Goal: Task Accomplishment & Management: Manage account settings

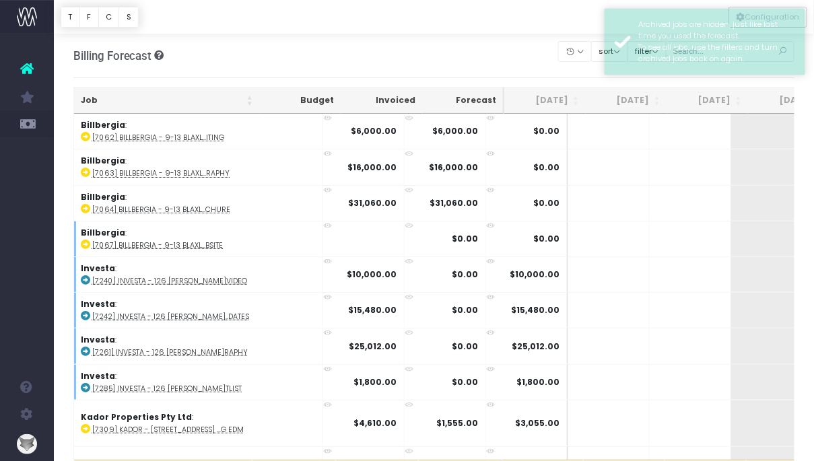
click at [523, 48] on div "Billing Forecast Overview of forecasted sales, cost and gross profit Clear Filt…" at bounding box center [434, 56] width 722 height 44
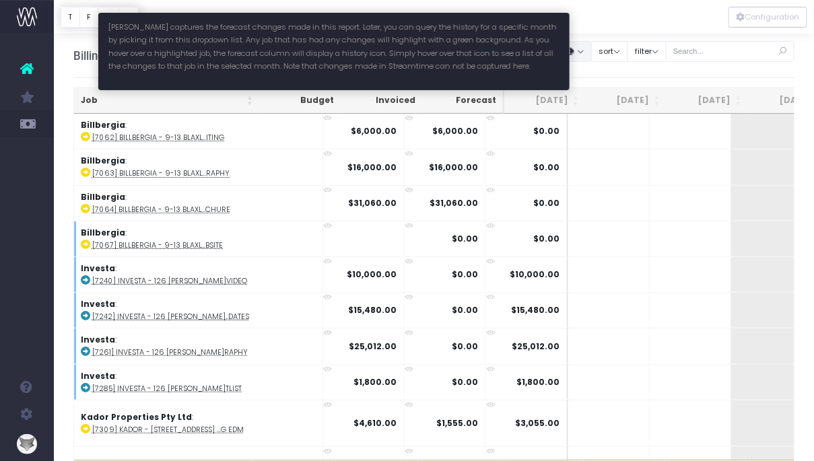
click at [591, 52] on button "button" at bounding box center [575, 51] width 34 height 21
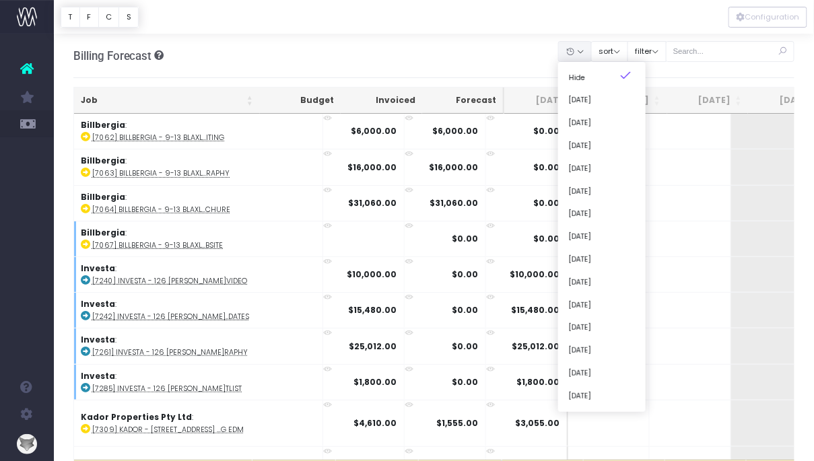
click at [603, 20] on div at bounding box center [434, 17] width 760 height 34
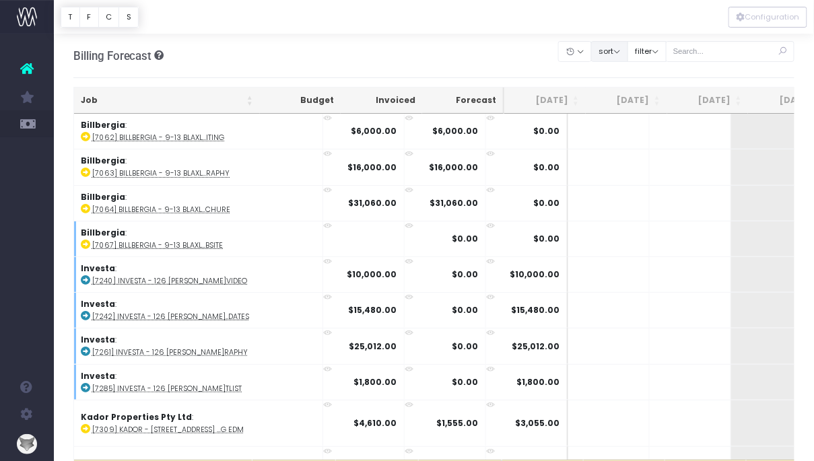
click at [614, 49] on button "sort" at bounding box center [609, 51] width 37 height 21
click at [615, 95] on link "Sort by Client Name Asc" at bounding box center [643, 100] width 105 height 23
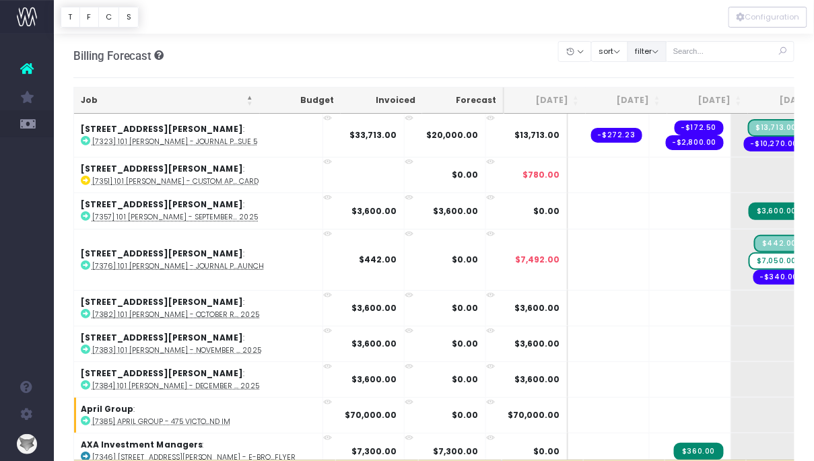
click at [663, 51] on button "filter" at bounding box center [647, 51] width 39 height 21
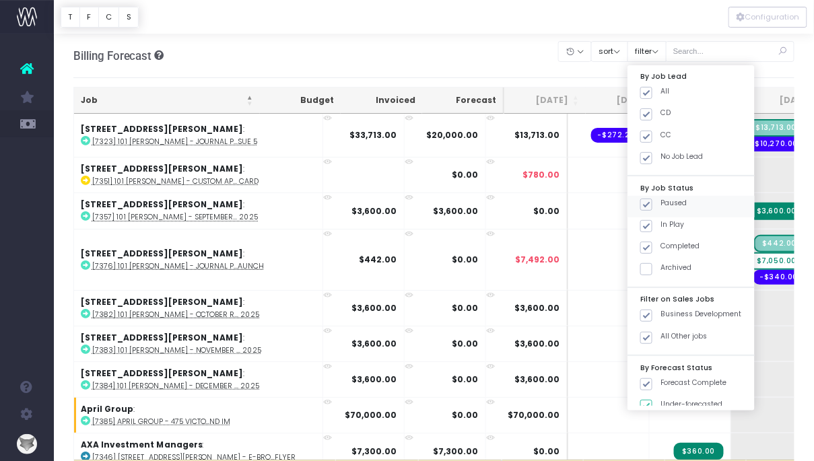
click at [653, 205] on span at bounding box center [646, 205] width 12 height 12
click at [661, 205] on input "Paused" at bounding box center [665, 202] width 9 height 9
checkbox input "false"
click at [665, 417] on button "Apply" at bounding box center [658, 420] width 40 height 22
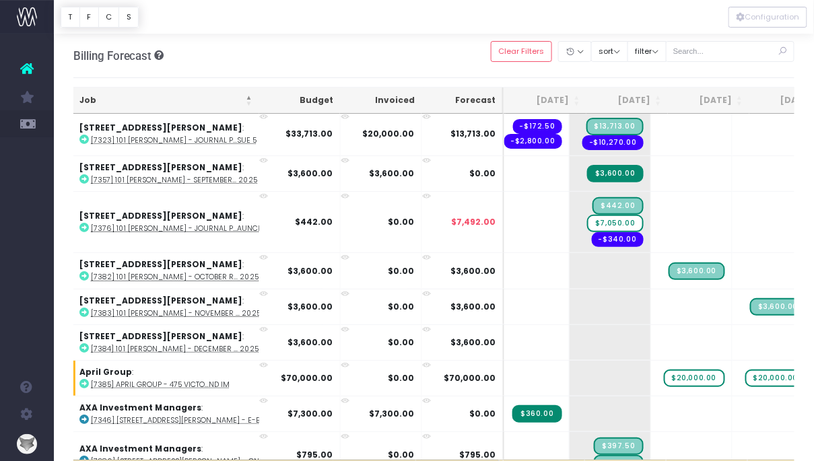
scroll to position [0, 162]
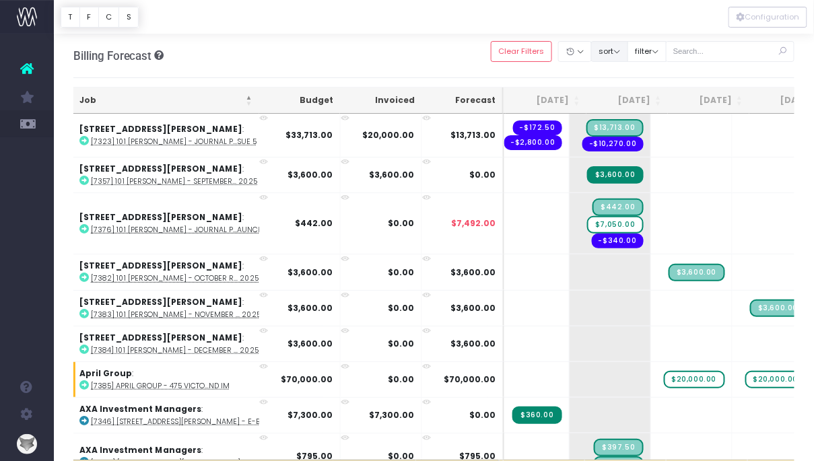
click at [620, 53] on button "sort" at bounding box center [609, 51] width 37 height 21
click at [477, 28] on div at bounding box center [434, 17] width 760 height 34
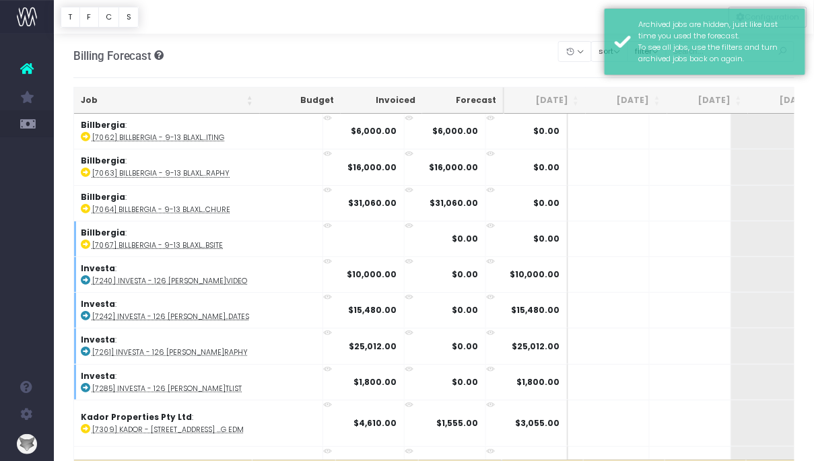
click at [471, 51] on div "Billing Forecast Overview of forecasted sales, cost and gross profit Clear Filt…" at bounding box center [434, 56] width 722 height 44
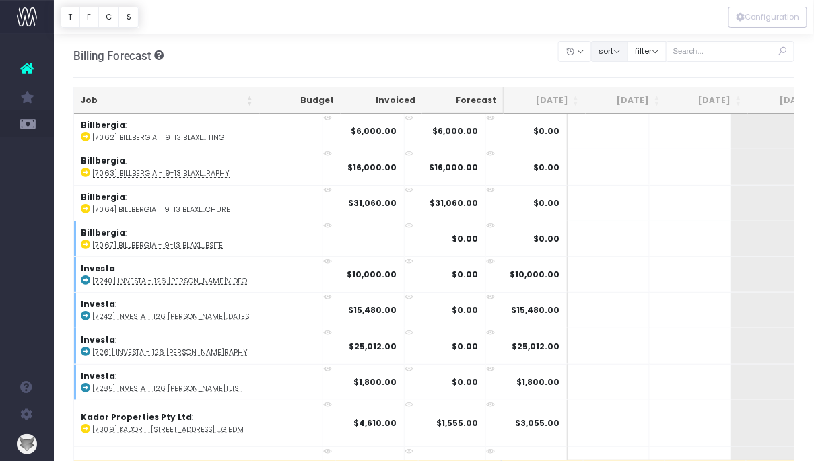
click at [628, 55] on button "sort" at bounding box center [609, 51] width 37 height 21
click at [660, 52] on button "filter" at bounding box center [647, 51] width 39 height 21
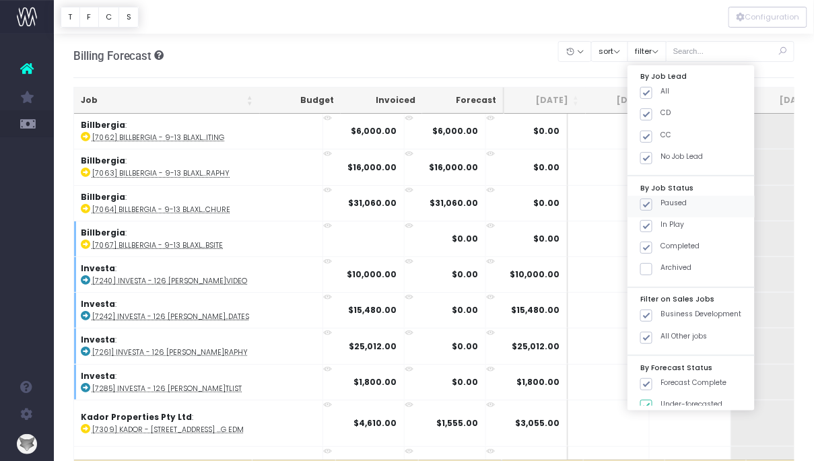
click at [653, 207] on span at bounding box center [646, 205] width 12 height 12
click at [663, 207] on input "Paused" at bounding box center [665, 202] width 9 height 9
checkbox input "false"
click at [667, 424] on button "Apply" at bounding box center [658, 420] width 40 height 22
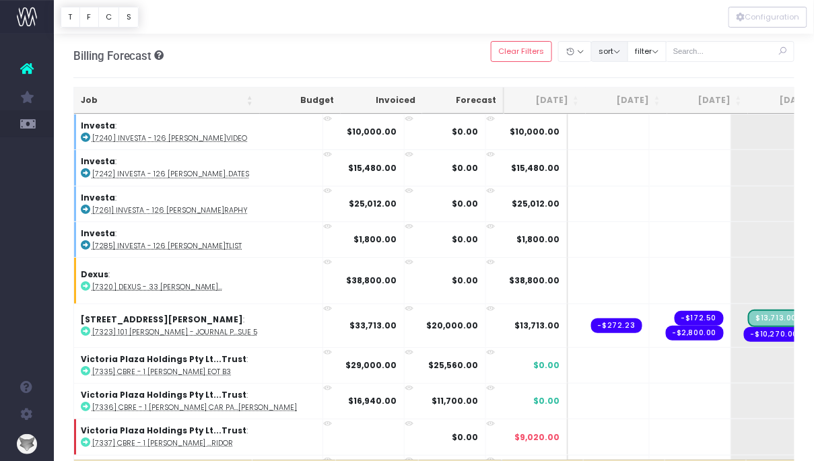
click at [620, 58] on button "sort" at bounding box center [609, 51] width 37 height 21
click at [620, 98] on link "Sort by Client Name Asc" at bounding box center [642, 100] width 105 height 23
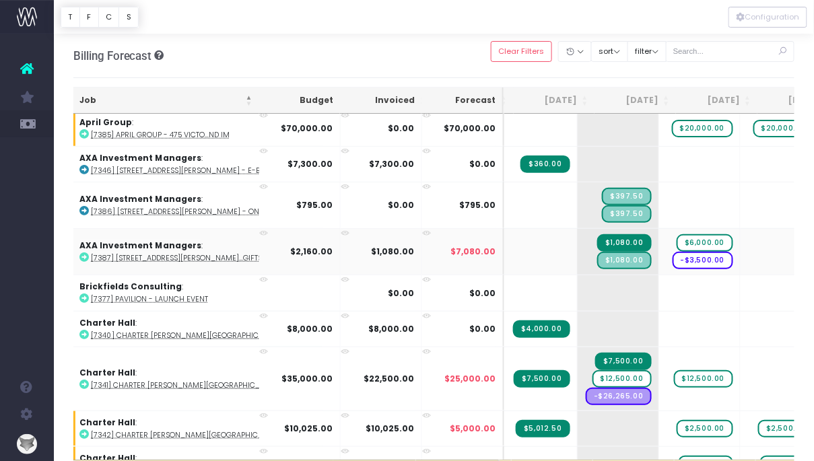
scroll to position [251, 160]
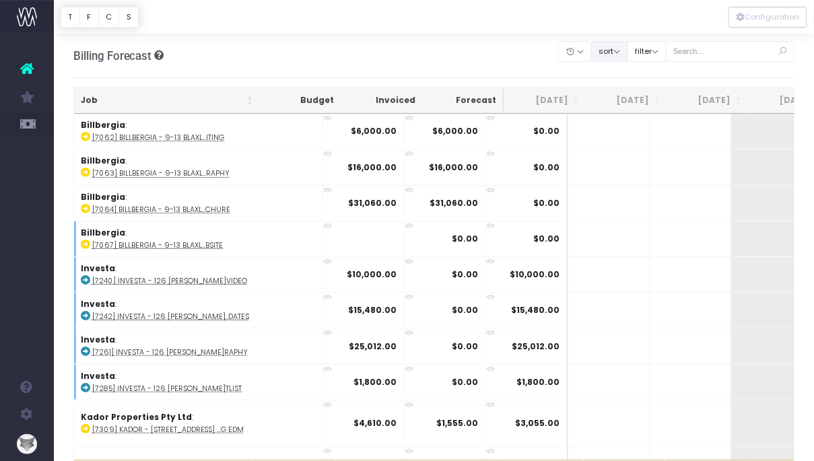
click at [628, 56] on button "sort" at bounding box center [609, 51] width 37 height 21
click at [626, 95] on link "Sort by Client Name Asc" at bounding box center [643, 100] width 105 height 23
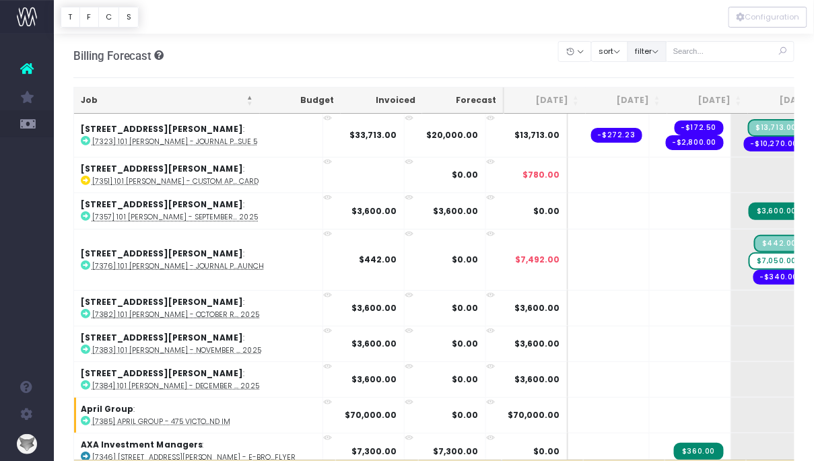
click at [665, 53] on button "filter" at bounding box center [647, 51] width 39 height 21
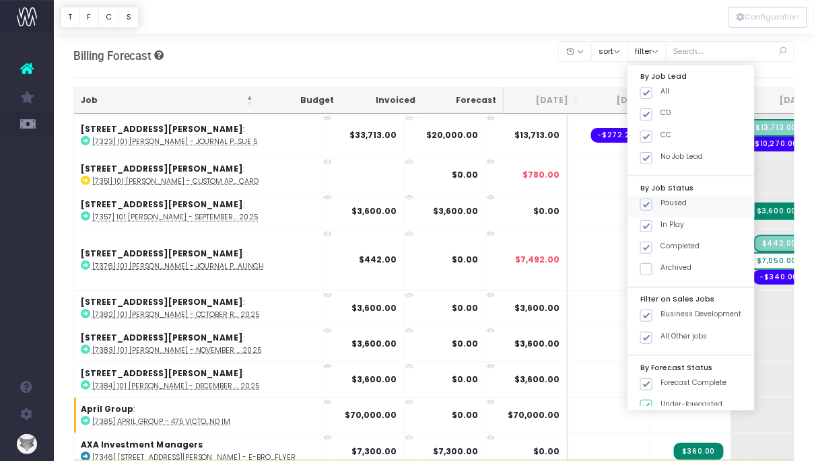
click at [653, 207] on span at bounding box center [646, 205] width 12 height 12
click at [664, 207] on input "Paused" at bounding box center [665, 202] width 9 height 9
checkbox input "false"
click at [672, 415] on button "Apply" at bounding box center [658, 420] width 40 height 22
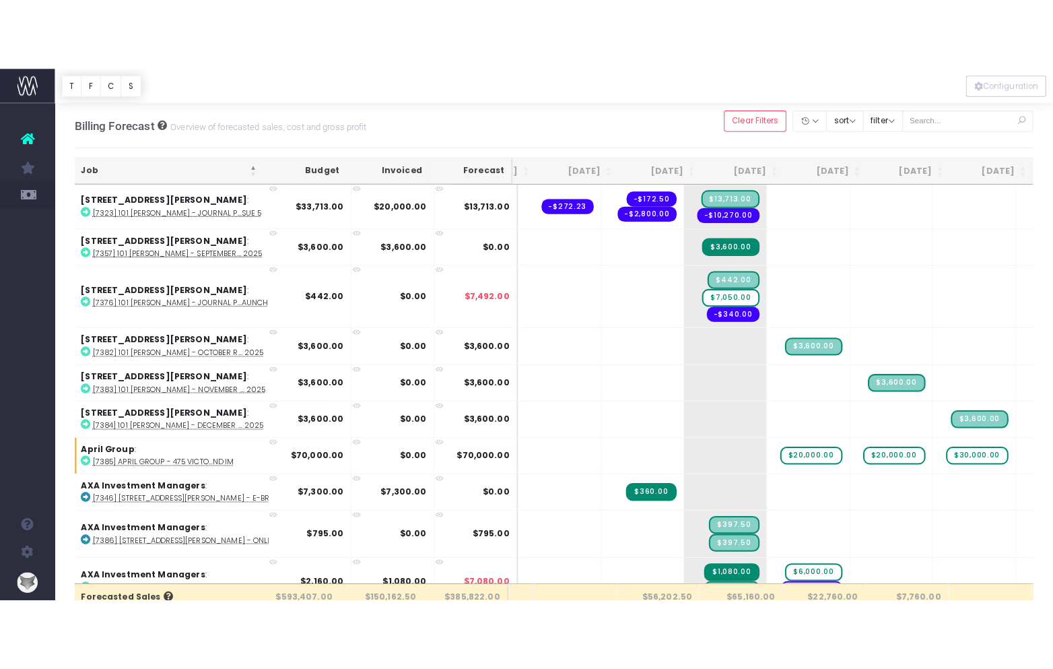
scroll to position [0, 59]
